Goal: Task Accomplishment & Management: Complete application form

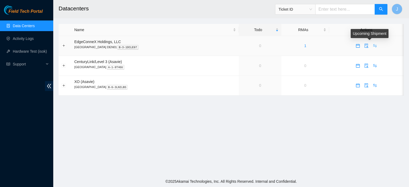
click at [372, 45] on icon "swap" at bounding box center [374, 46] width 4 height 4
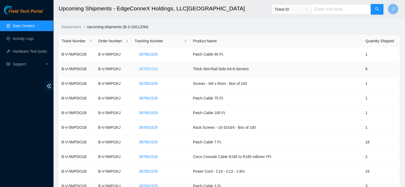
click at [157, 68] on span "387801529" at bounding box center [148, 69] width 19 height 6
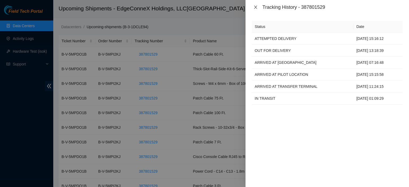
click at [255, 7] on icon "close" at bounding box center [255, 7] width 3 height 3
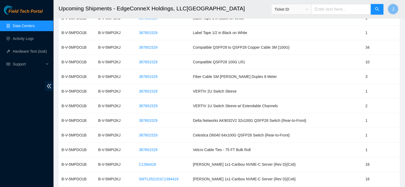
scroll to position [213, 0]
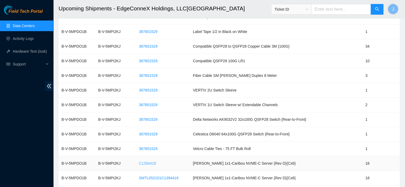
click at [156, 163] on span "C1394418" at bounding box center [147, 163] width 17 height 6
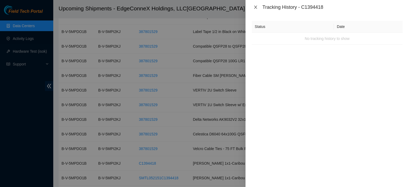
click at [255, 5] on icon "close" at bounding box center [255, 7] width 4 height 4
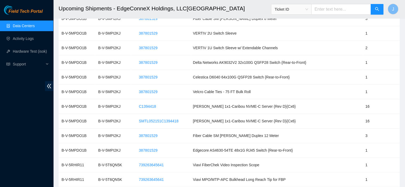
scroll to position [274, 0]
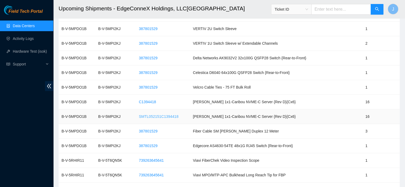
click at [178, 114] on span "SMTL052151C1394418" at bounding box center [159, 117] width 40 height 6
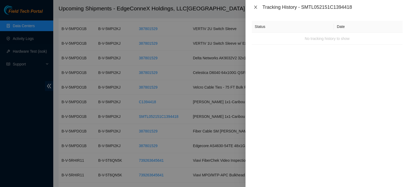
click at [255, 6] on icon "close" at bounding box center [255, 7] width 4 height 4
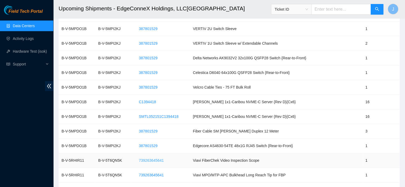
click at [163, 159] on span "739263645641" at bounding box center [151, 160] width 25 height 6
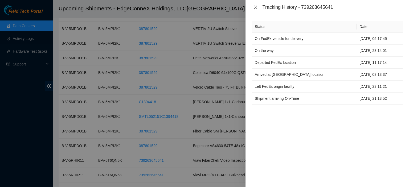
click at [256, 7] on icon "close" at bounding box center [255, 7] width 4 height 4
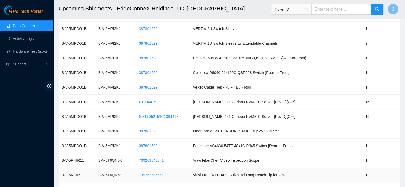
click at [163, 173] on span "739263645641" at bounding box center [151, 175] width 25 height 6
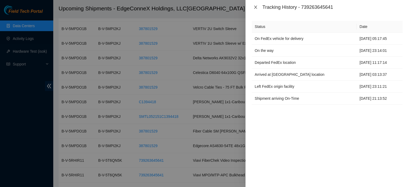
click at [256, 6] on icon "close" at bounding box center [255, 7] width 3 height 3
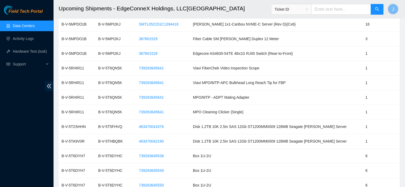
scroll to position [370, 0]
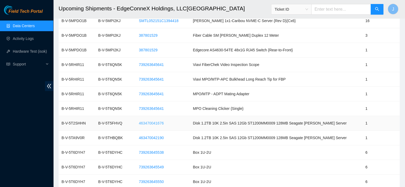
click at [161, 120] on span "463470041676" at bounding box center [151, 123] width 25 height 6
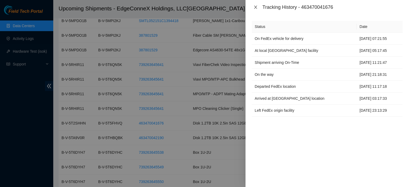
click at [254, 7] on icon "close" at bounding box center [255, 7] width 4 height 4
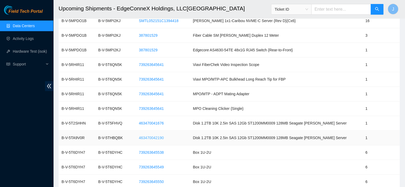
click at [163, 137] on span "463470042190" at bounding box center [151, 138] width 25 height 6
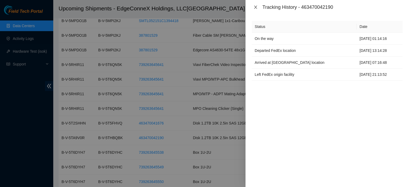
click at [255, 8] on icon "close" at bounding box center [255, 7] width 4 height 4
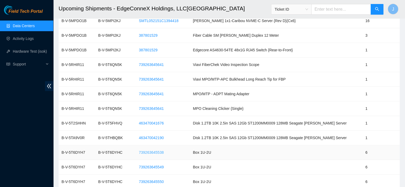
click at [153, 151] on span "739263645538" at bounding box center [151, 153] width 25 height 6
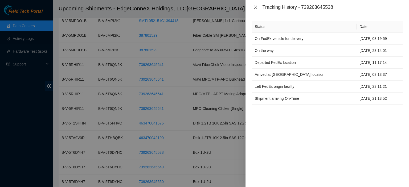
click at [254, 8] on icon "close" at bounding box center [255, 7] width 4 height 4
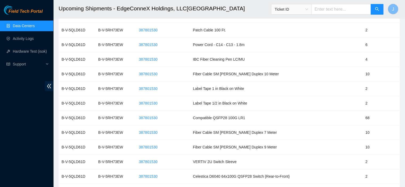
scroll to position [615, 0]
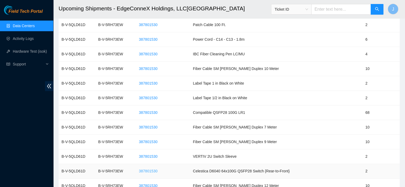
click at [157, 168] on span "387801530" at bounding box center [148, 171] width 19 height 6
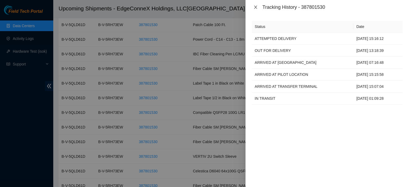
click at [254, 7] on icon "close" at bounding box center [255, 7] width 4 height 4
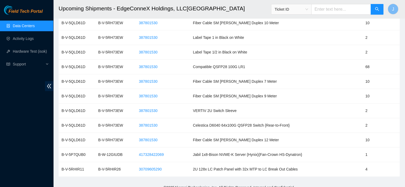
scroll to position [663, 0]
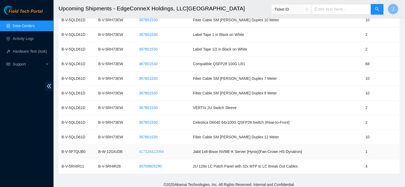
click at [163, 151] on span "417328422069" at bounding box center [151, 152] width 25 height 6
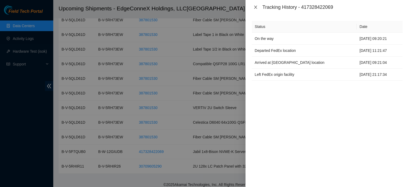
click at [253, 9] on icon "close" at bounding box center [255, 7] width 4 height 4
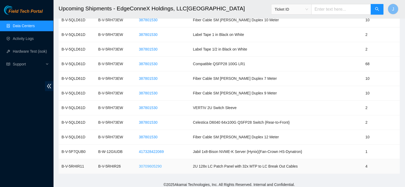
click at [158, 163] on span "30709605290" at bounding box center [150, 166] width 23 height 6
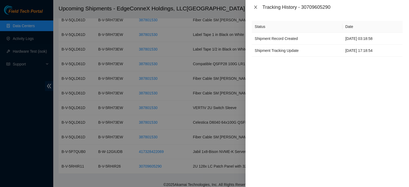
click at [255, 8] on icon "close" at bounding box center [255, 7] width 3 height 3
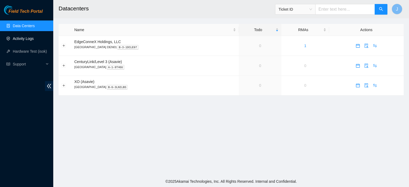
click at [32, 36] on link "Activity Logs" at bounding box center [23, 38] width 21 height 4
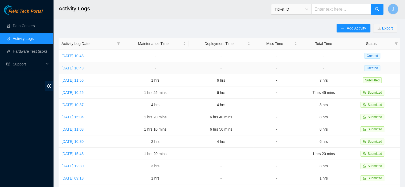
click at [84, 68] on link "Fri, 08 Aug 2025 10:49" at bounding box center [72, 68] width 22 height 4
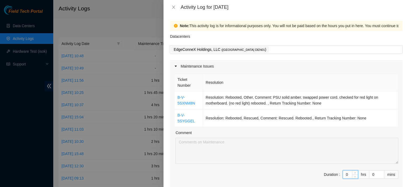
click at [345, 175] on input "0" at bounding box center [350, 175] width 15 height 8
type input "2"
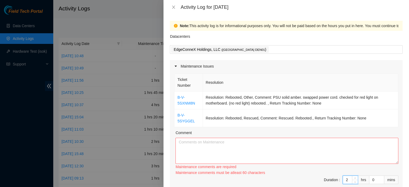
type input "2"
click at [322, 147] on textarea "Comment" at bounding box center [286, 151] width 223 height 26
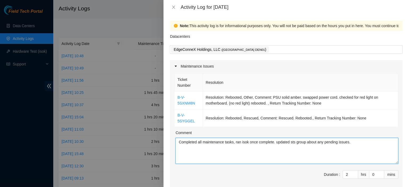
type textarea "Completed all maintenance tasks, ran isok once complete. updated sts group abou…"
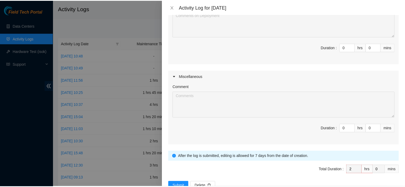
scroll to position [222, 0]
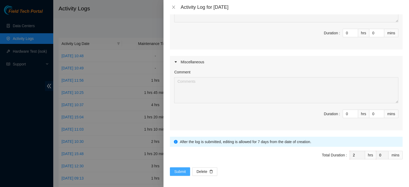
click at [182, 170] on span "Submit" at bounding box center [180, 172] width 12 height 6
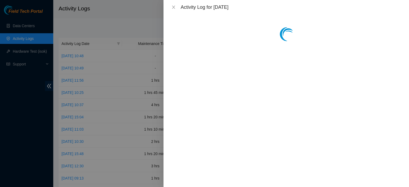
scroll to position [0, 0]
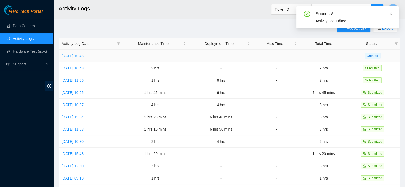
click at [79, 55] on link "Mon, 11 Aug 2025 10:48" at bounding box center [72, 56] width 22 height 4
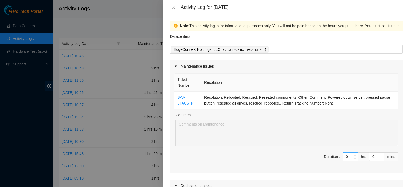
click at [344, 156] on input "0" at bounding box center [350, 157] width 15 height 8
type input "1"
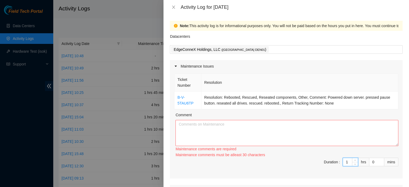
type input "1"
type input "2"
type input "20"
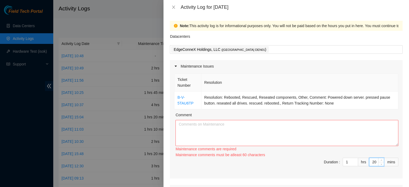
type input "20"
click at [265, 128] on textarea "Comment" at bounding box center [286, 133] width 223 height 26
paste textarea "C"
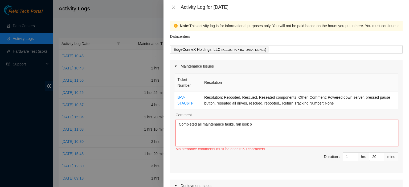
click at [265, 128] on textarea "Completed all maintenance tasks, ran isok o" at bounding box center [286, 133] width 223 height 26
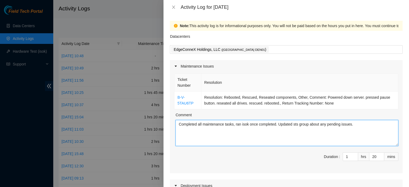
type textarea "Completed all maintenance tasks, ran isok once completed. Updated sts group abo…"
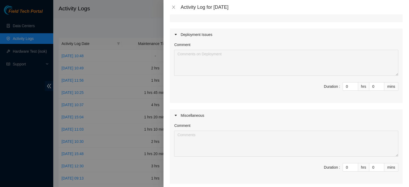
scroll to position [205, 0]
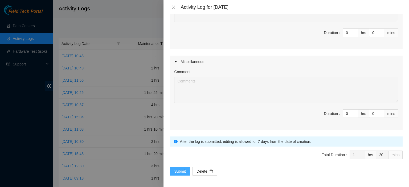
click at [181, 171] on span "Submit" at bounding box center [180, 171] width 12 height 6
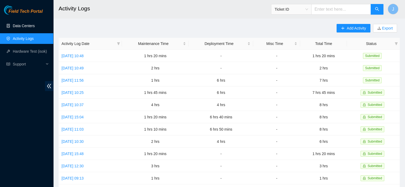
click at [30, 25] on link "Data Centers" at bounding box center [24, 26] width 22 height 4
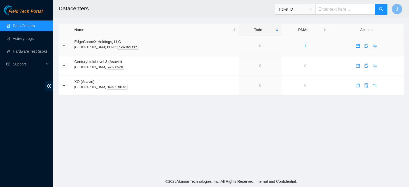
click at [304, 44] on link "1" at bounding box center [305, 46] width 2 height 4
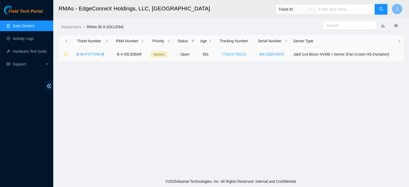
click at [240, 53] on link "776829798231" at bounding box center [233, 54] width 25 height 4
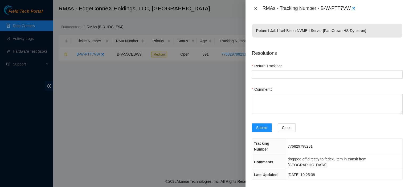
click at [255, 8] on icon "close" at bounding box center [255, 8] width 3 height 3
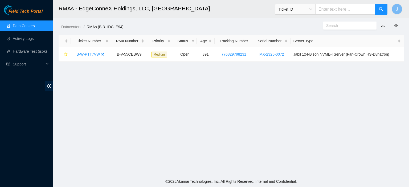
click at [35, 24] on link "Data Centers" at bounding box center [24, 26] width 22 height 4
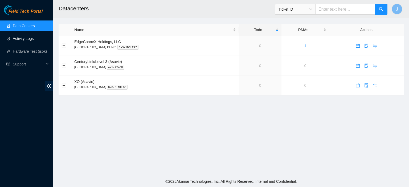
click at [34, 38] on link "Activity Logs" at bounding box center [23, 38] width 21 height 4
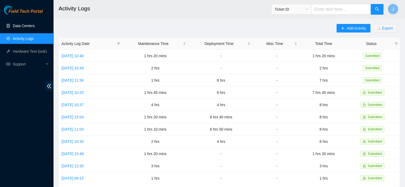
click at [27, 28] on link "Data Centers" at bounding box center [24, 26] width 22 height 4
